Goal: Navigation & Orientation: Go to known website

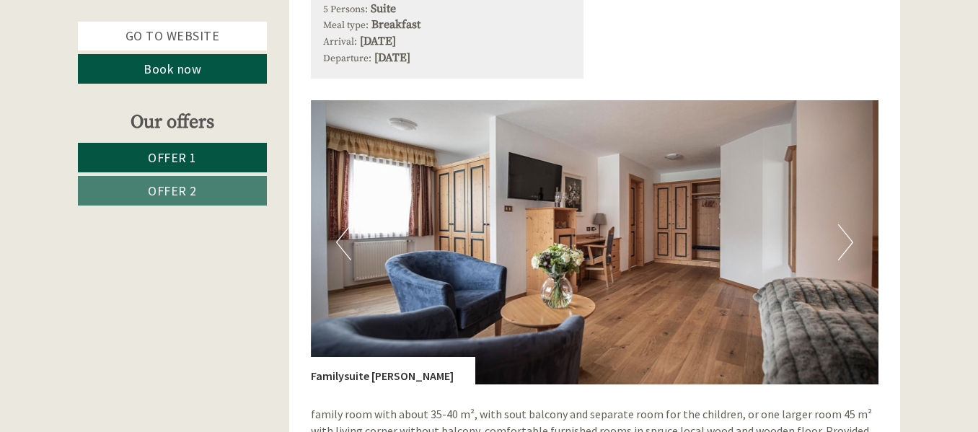
scroll to position [949, 0]
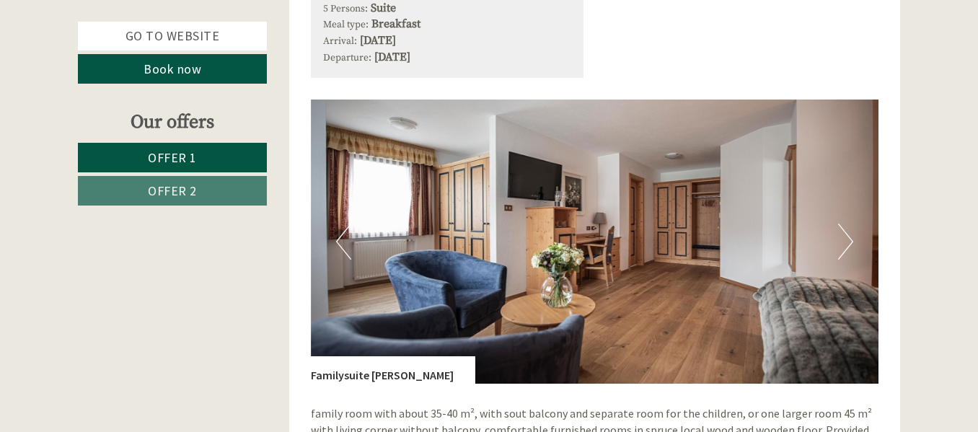
click at [850, 241] on button "Next" at bounding box center [845, 242] width 15 height 36
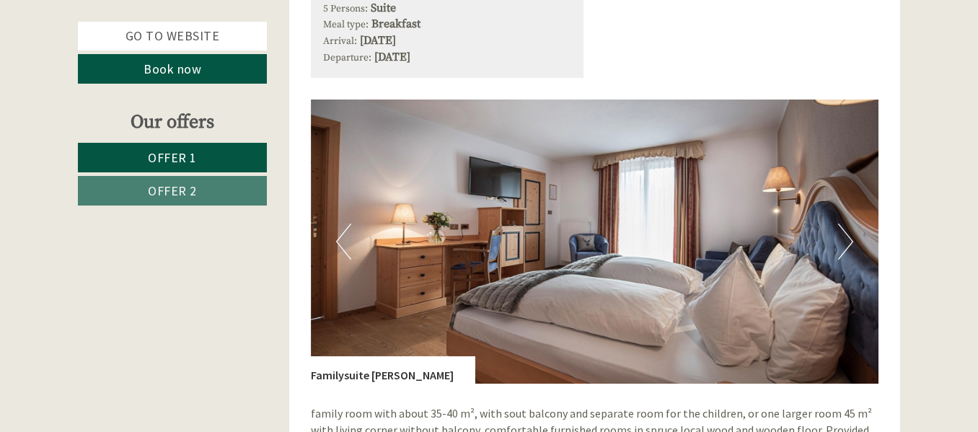
click at [850, 241] on button "Next" at bounding box center [845, 242] width 15 height 36
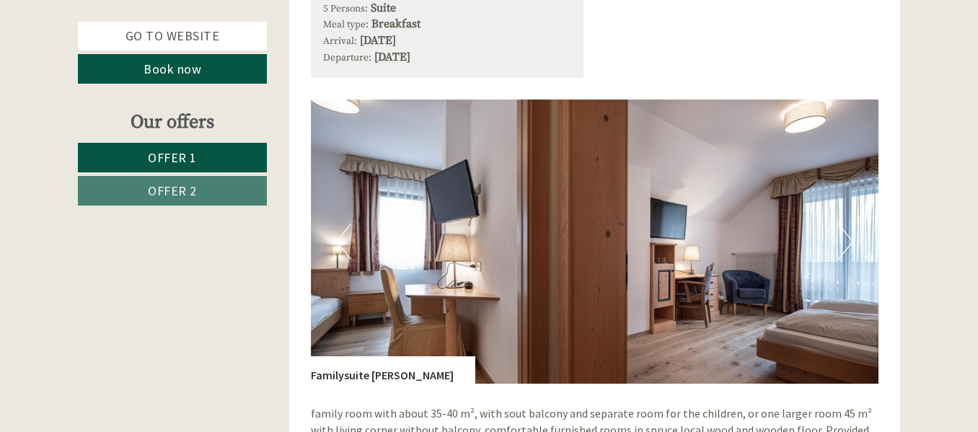
click at [850, 241] on button "Next" at bounding box center [845, 242] width 15 height 36
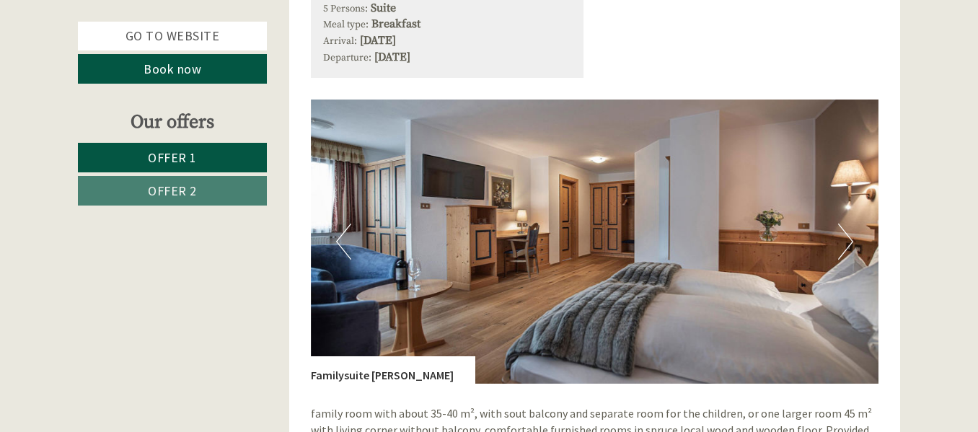
click at [850, 241] on button "Next" at bounding box center [845, 242] width 15 height 36
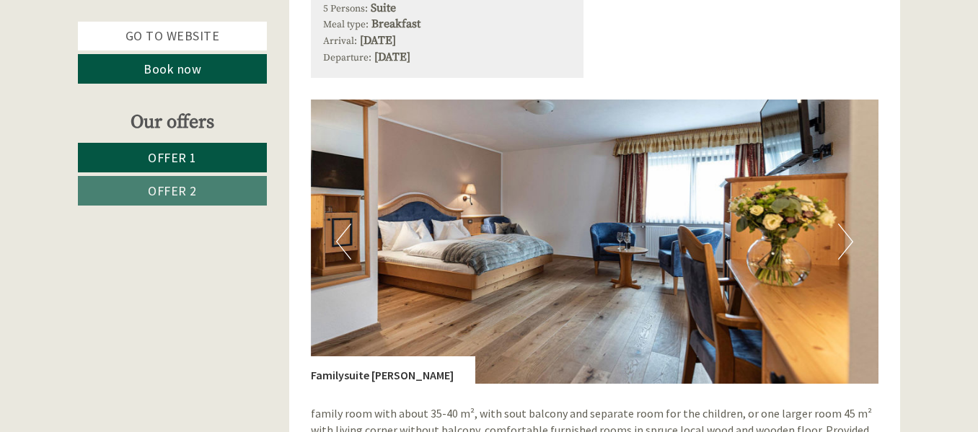
click at [850, 241] on button "Next" at bounding box center [845, 242] width 15 height 36
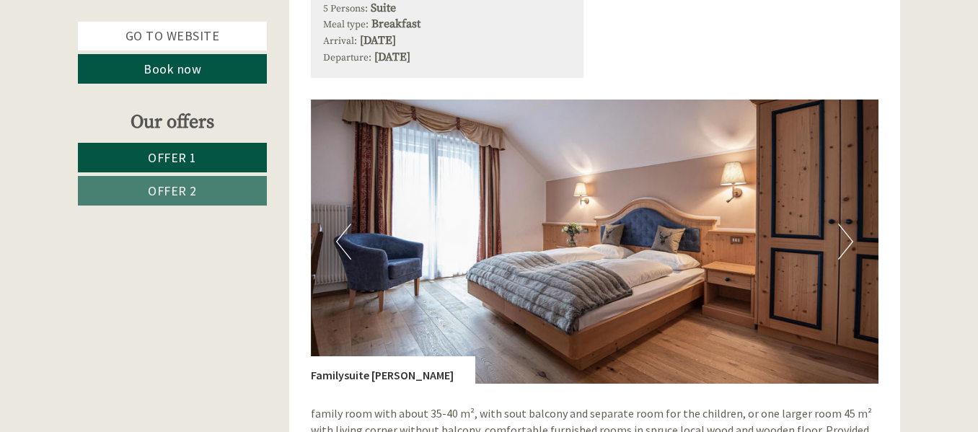
click at [850, 241] on button "Next" at bounding box center [845, 242] width 15 height 36
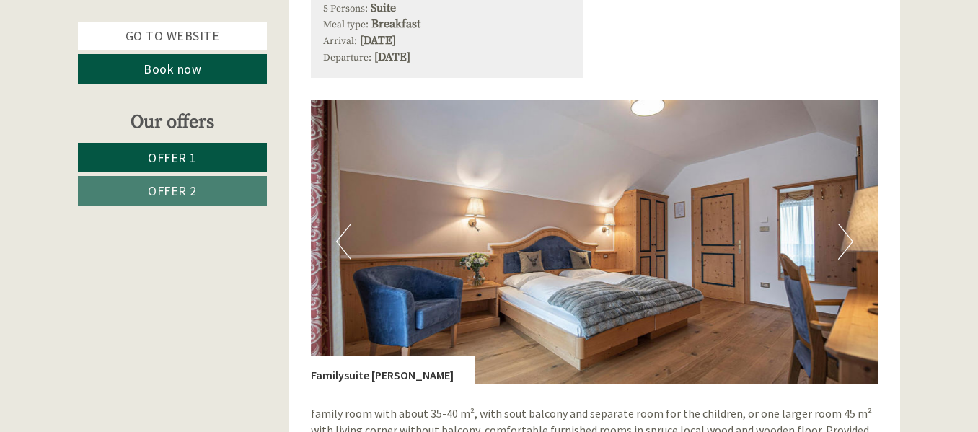
click at [850, 241] on button "Next" at bounding box center [845, 242] width 15 height 36
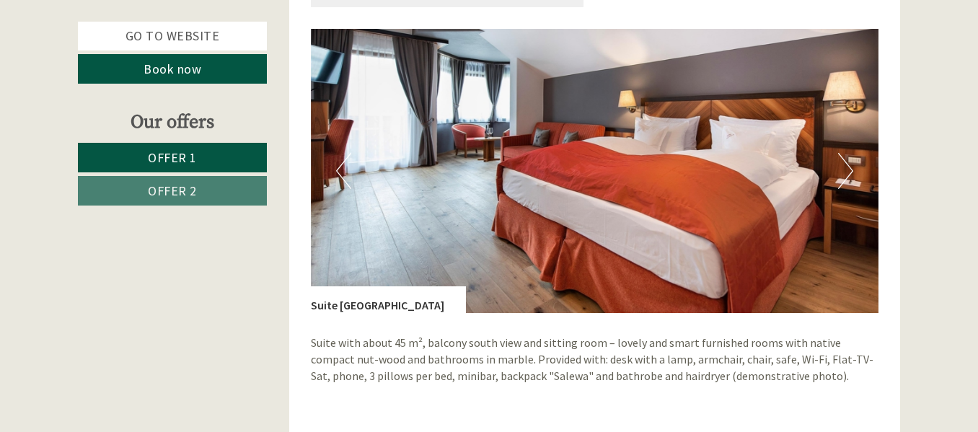
scroll to position [2011, 0]
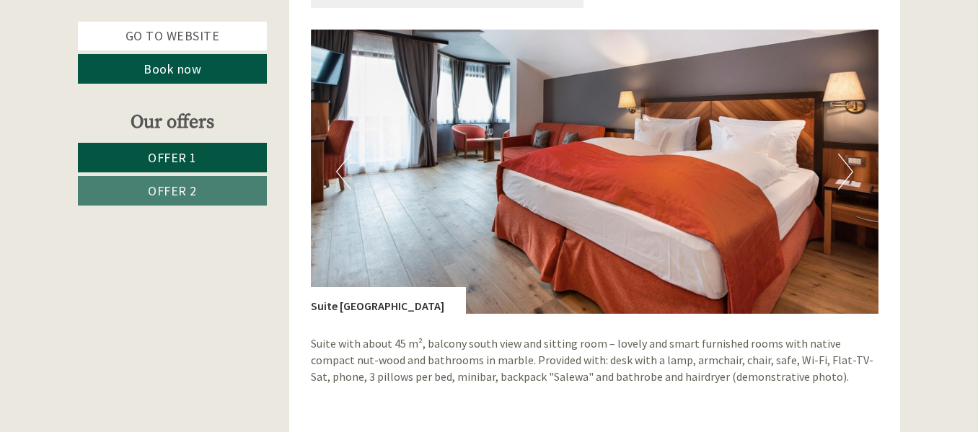
click at [847, 178] on button "Next" at bounding box center [845, 172] width 15 height 36
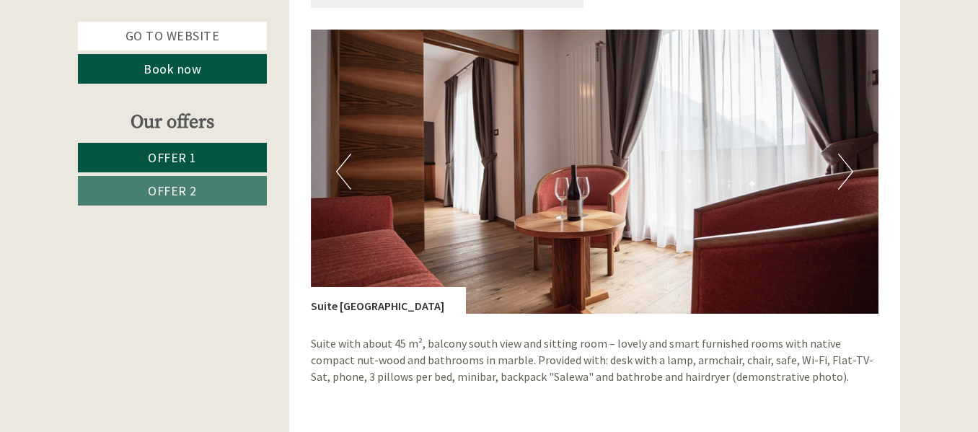
click at [847, 178] on button "Next" at bounding box center [845, 172] width 15 height 36
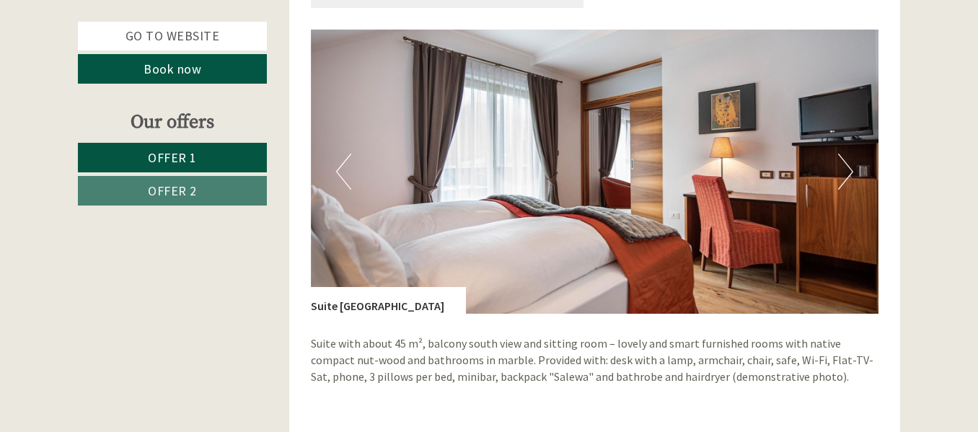
click at [847, 178] on button "Next" at bounding box center [845, 172] width 15 height 36
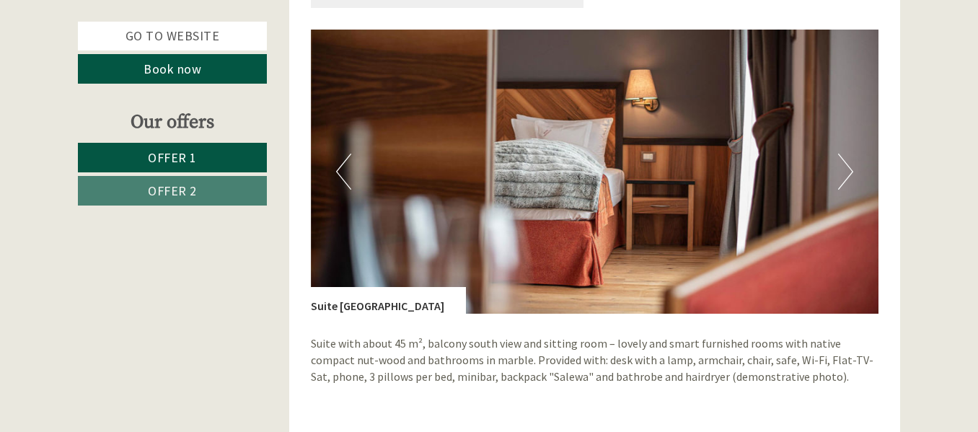
click at [847, 178] on button "Next" at bounding box center [845, 172] width 15 height 36
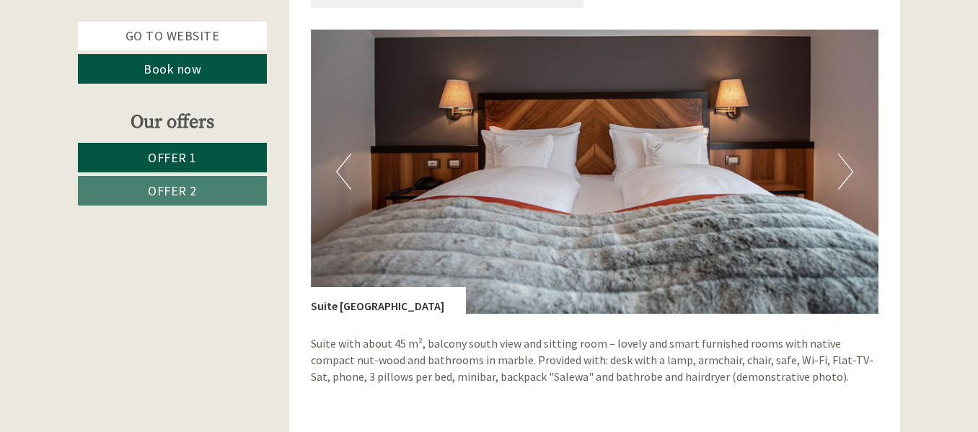
click at [847, 178] on button "Next" at bounding box center [845, 172] width 15 height 36
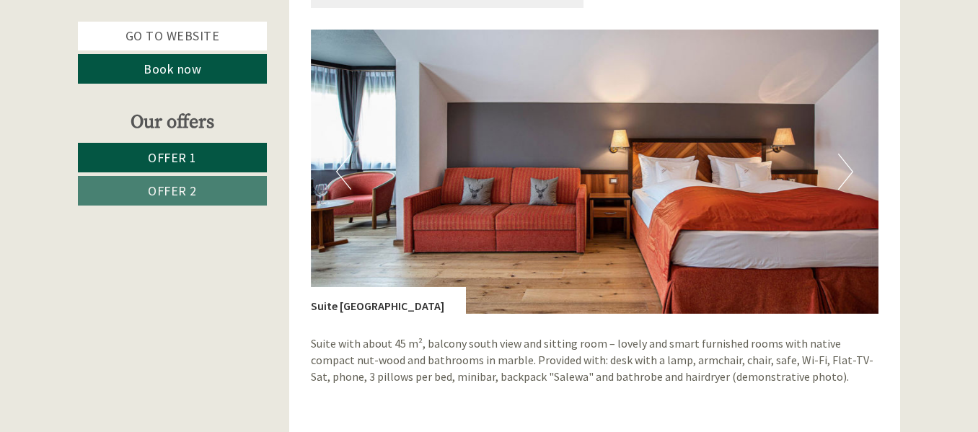
click at [847, 178] on button "Next" at bounding box center [845, 172] width 15 height 36
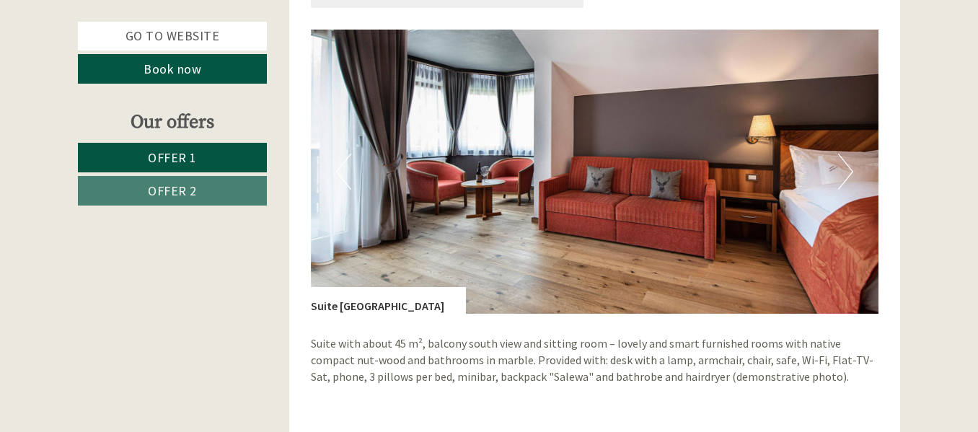
click at [847, 178] on button "Next" at bounding box center [845, 172] width 15 height 36
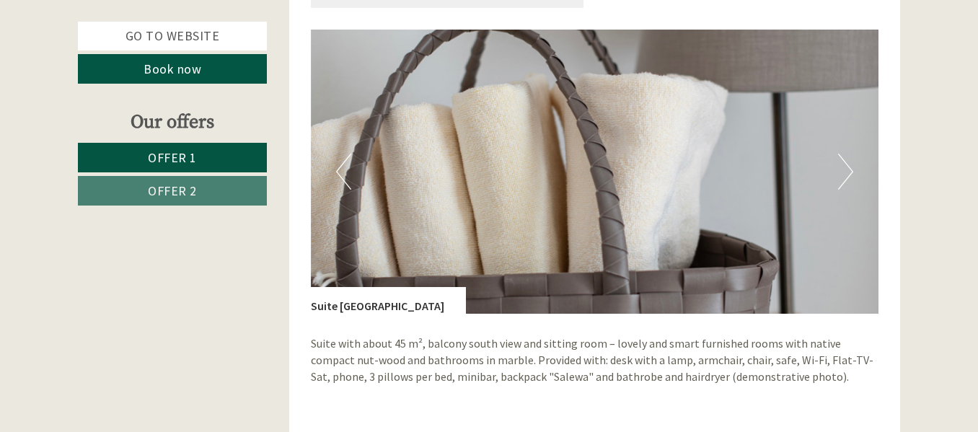
click at [847, 178] on button "Next" at bounding box center [845, 172] width 15 height 36
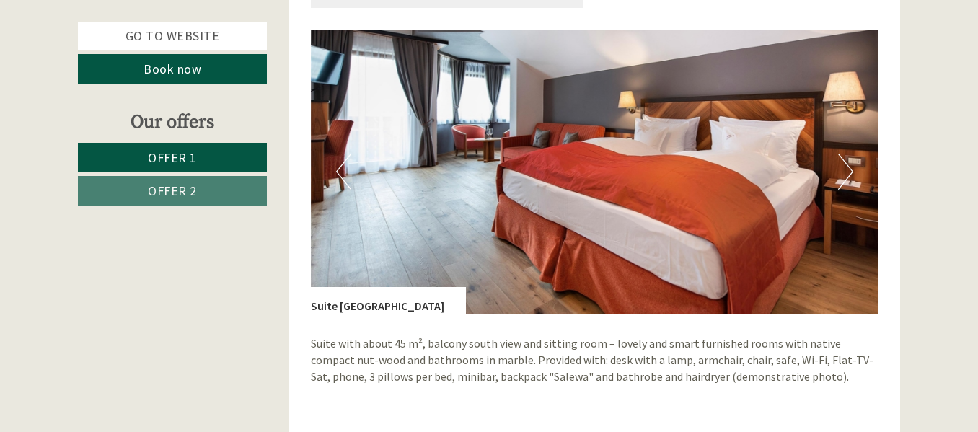
click at [847, 178] on button "Next" at bounding box center [845, 172] width 15 height 36
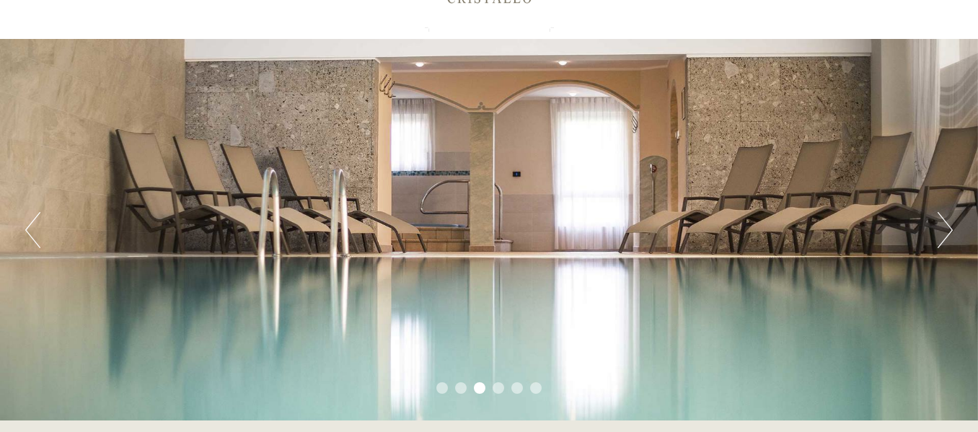
scroll to position [71, 0]
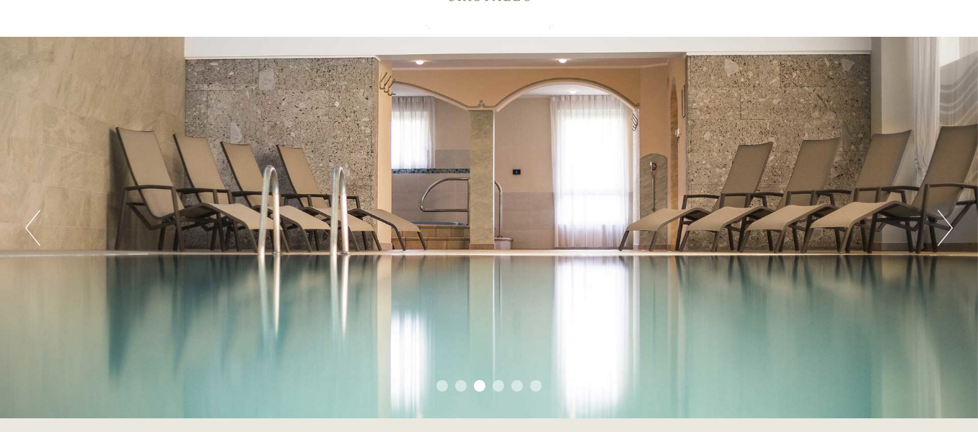
click at [945, 229] on button "Next" at bounding box center [945, 228] width 15 height 36
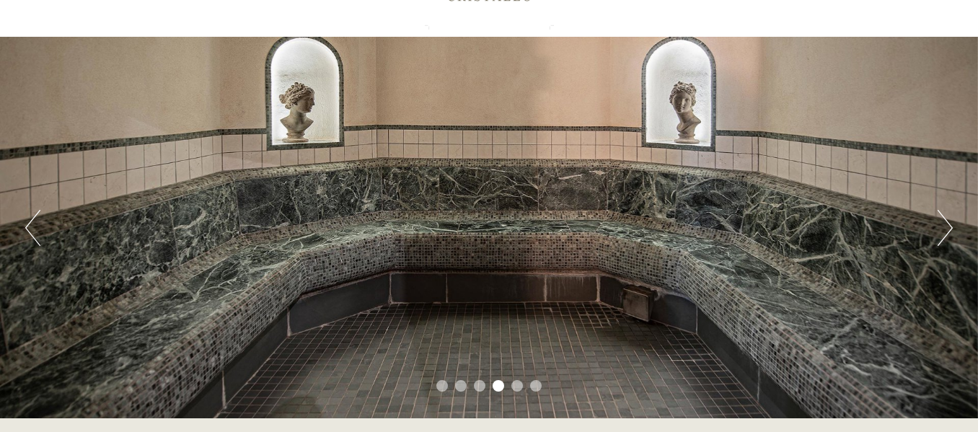
click at [945, 229] on button "Next" at bounding box center [945, 228] width 15 height 36
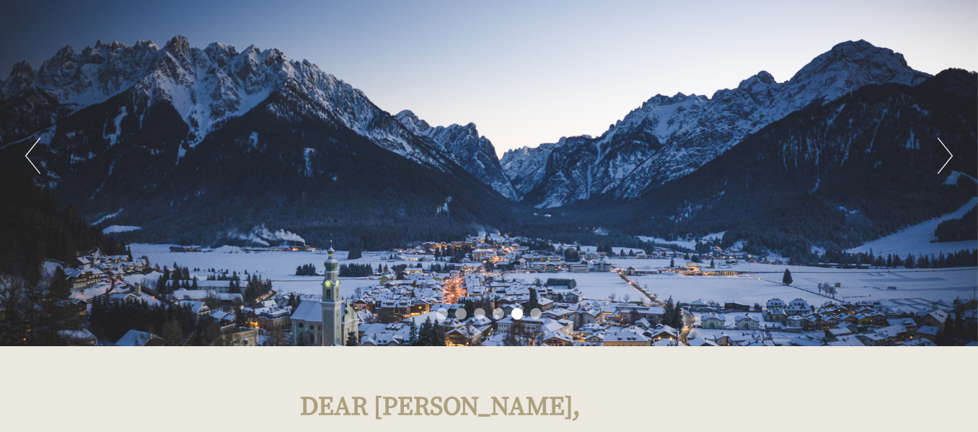
scroll to position [142, 0]
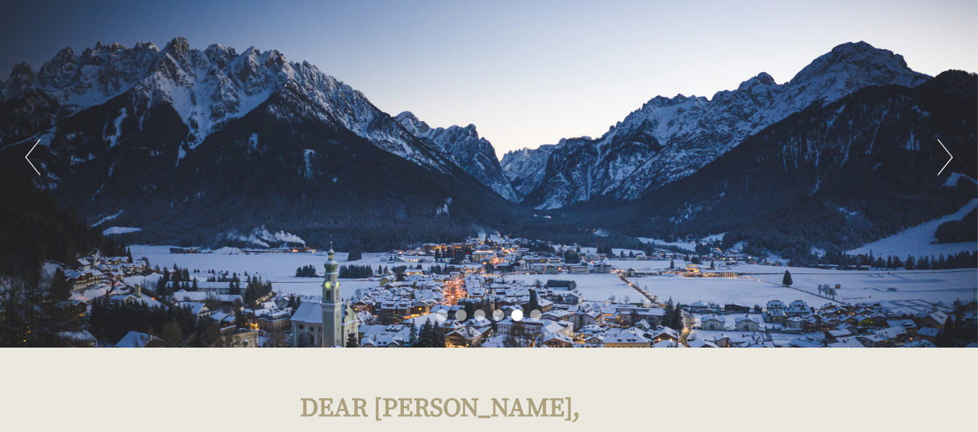
click at [939, 168] on button "Next" at bounding box center [945, 157] width 15 height 36
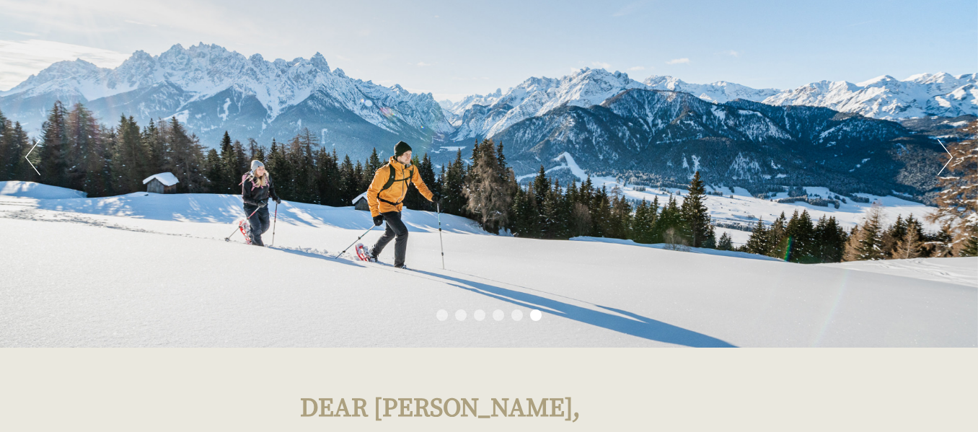
click at [939, 170] on button "Next" at bounding box center [945, 157] width 15 height 36
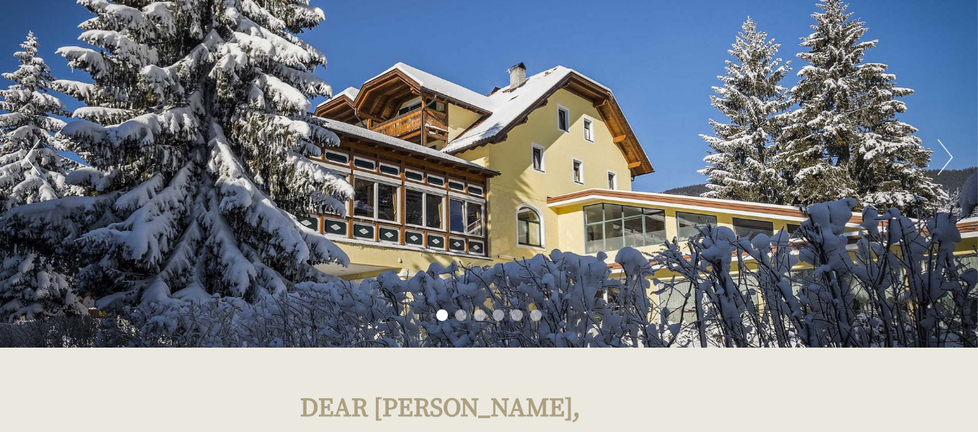
click at [939, 170] on button "Next" at bounding box center [945, 157] width 15 height 36
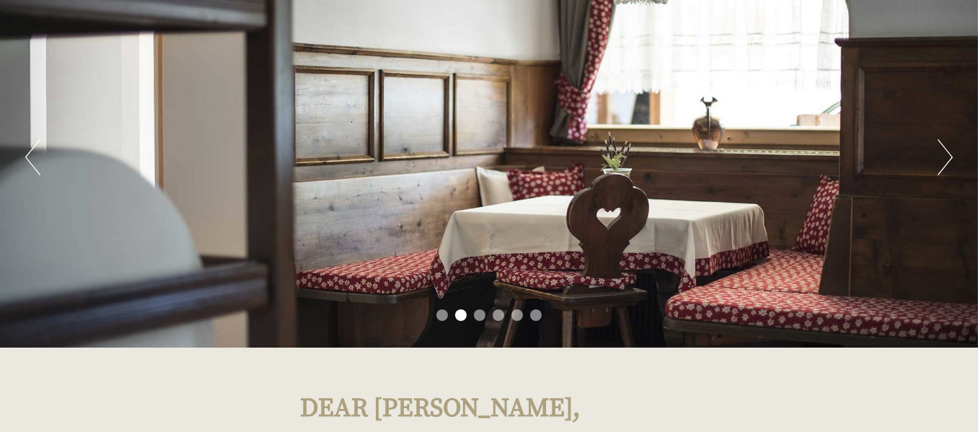
click at [944, 168] on button "Next" at bounding box center [945, 157] width 15 height 36
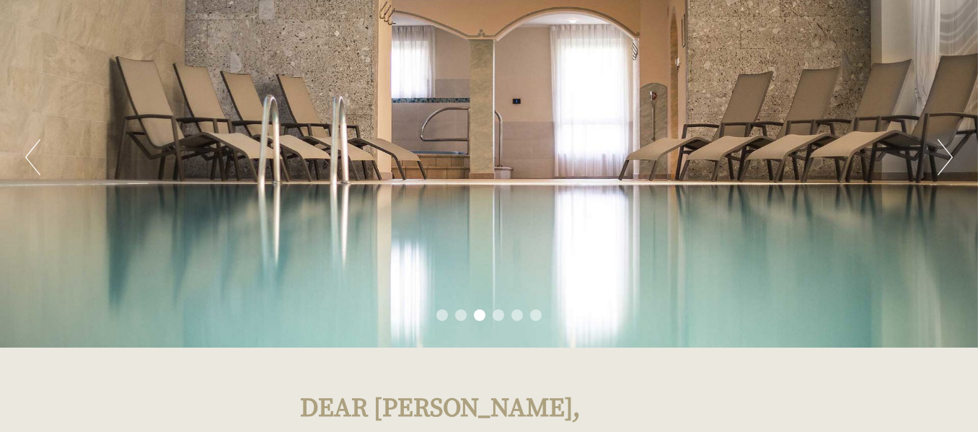
click at [944, 168] on button "Next" at bounding box center [945, 157] width 15 height 36
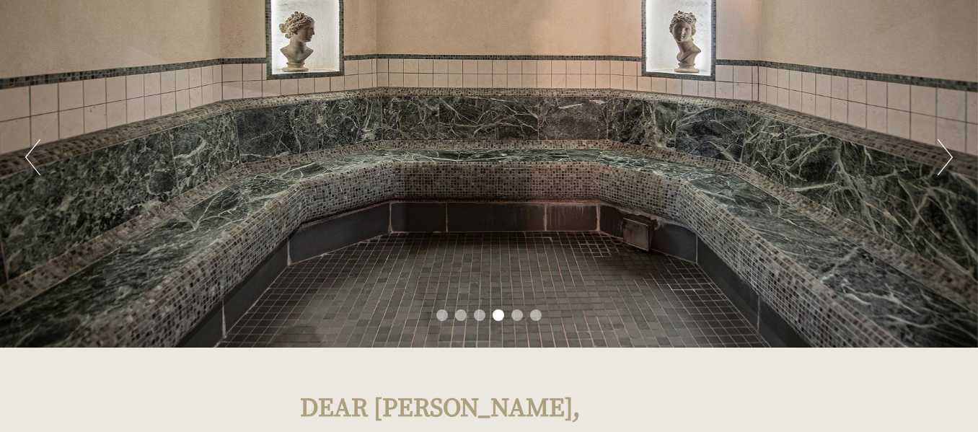
scroll to position [0, 0]
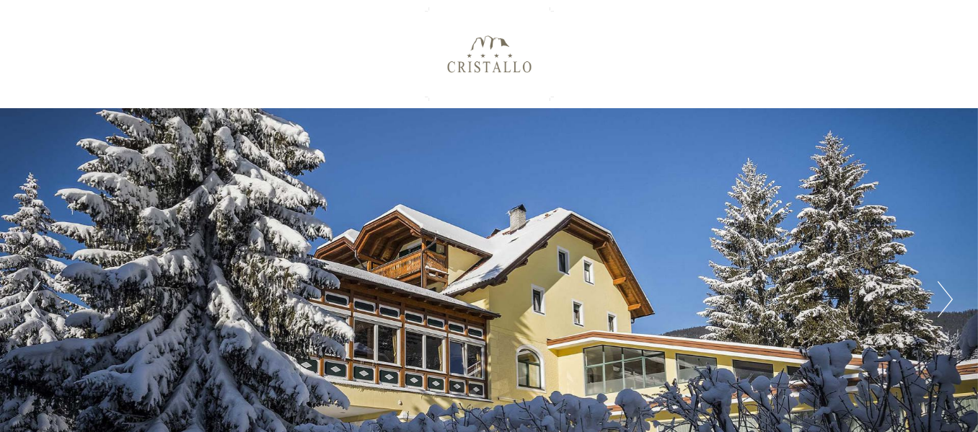
drag, startPoint x: 468, startPoint y: 430, endPoint x: 949, endPoint y: 346, distance: 487.8
click at [949, 346] on div "Previous Next 1 2 3 4 5 6" at bounding box center [489, 299] width 978 height 382
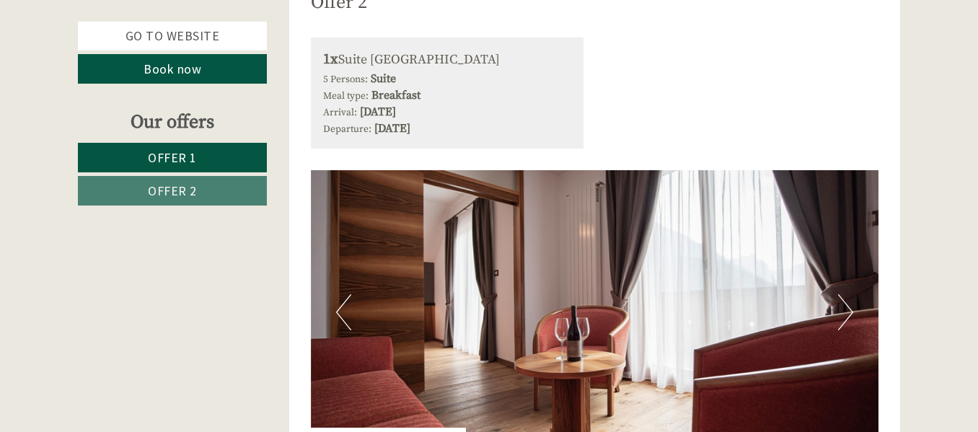
scroll to position [1871, 0]
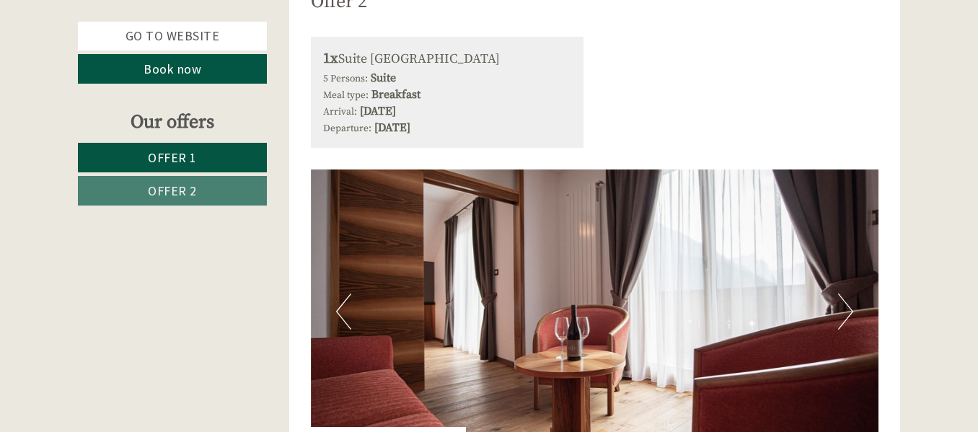
drag, startPoint x: 442, startPoint y: 428, endPoint x: 890, endPoint y: 339, distance: 456.7
click at [890, 339] on div "Offer 2 from 2 Offer 2 1x Suite [GEOGRAPHIC_DATA] 5 Persons: Suite Meal type: B…" at bounding box center [595, 420] width 612 height 954
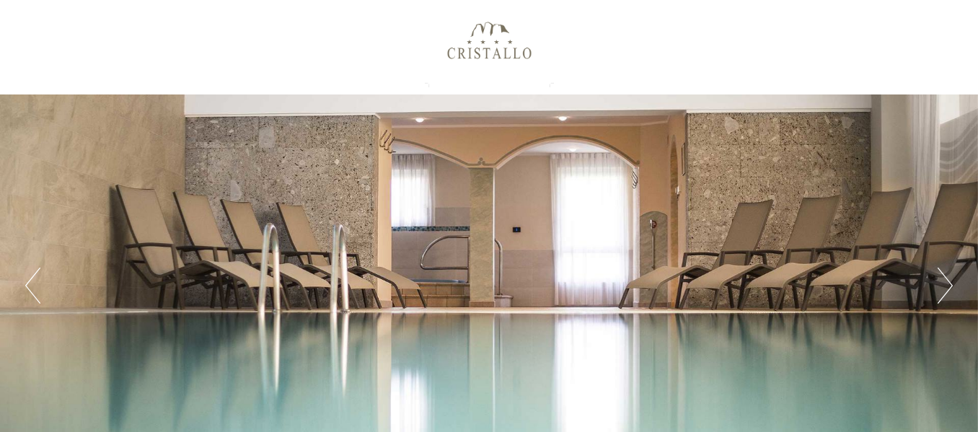
scroll to position [0, 0]
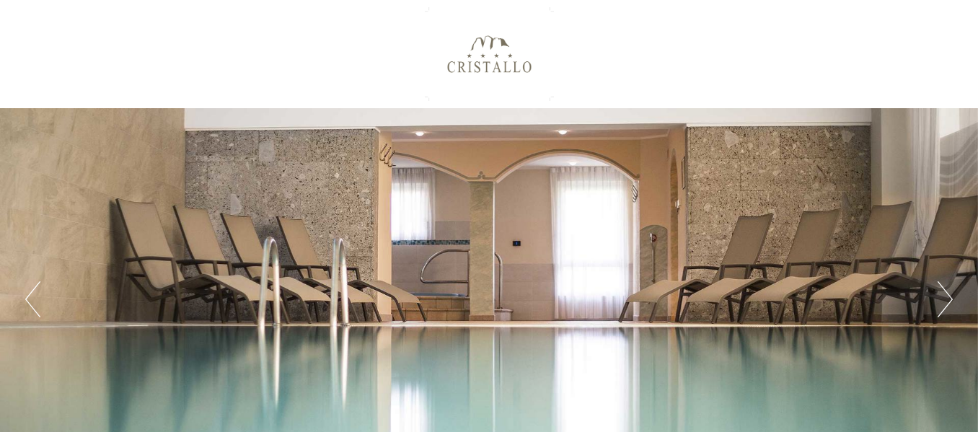
click at [489, 62] on div at bounding box center [489, 54] width 808 height 94
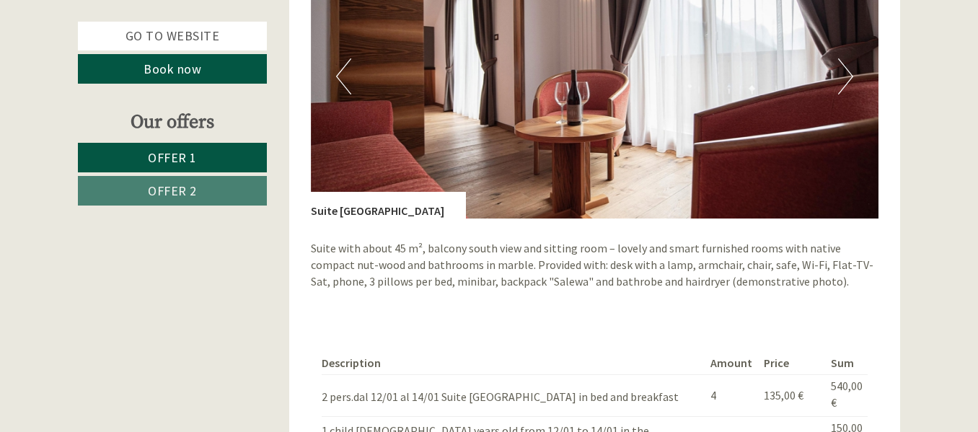
scroll to position [2105, 0]
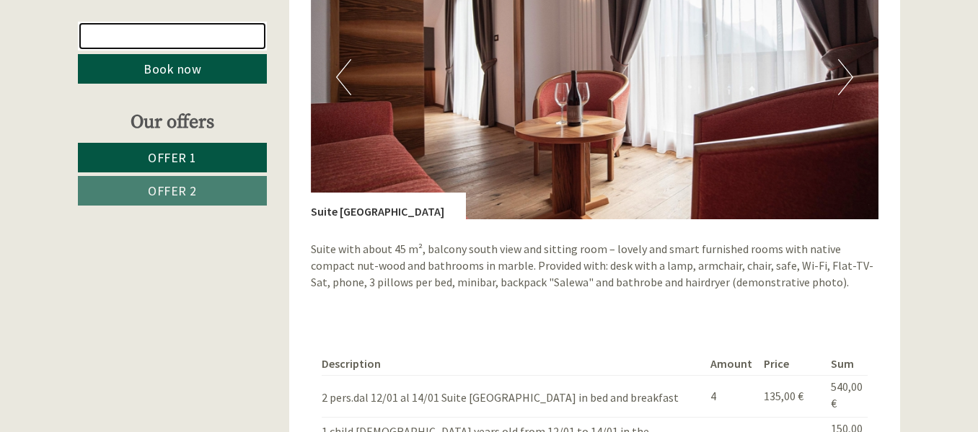
click at [175, 32] on link "Go to website" at bounding box center [172, 36] width 189 height 29
